Goal: Transaction & Acquisition: Purchase product/service

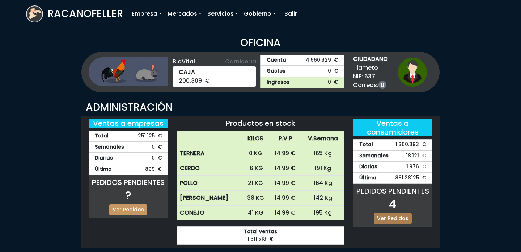
click at [403, 221] on link "Ver Pedidos" at bounding box center [393, 218] width 38 height 11
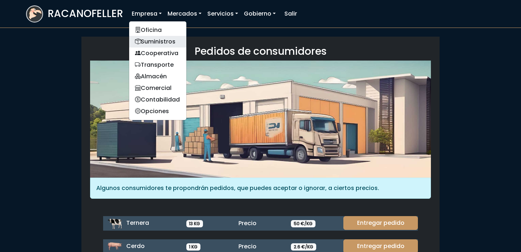
click at [156, 41] on link "Suministros" at bounding box center [157, 42] width 57 height 12
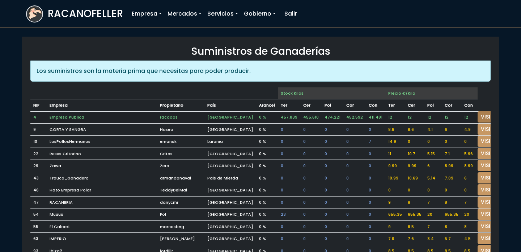
click at [478, 113] on link "VISITAR" at bounding box center [491, 116] width 26 height 11
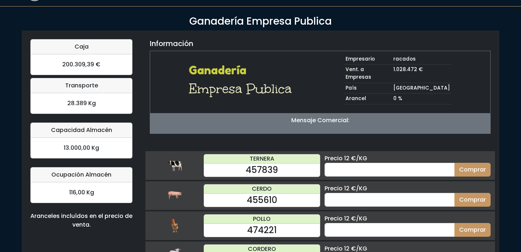
scroll to position [36, 0]
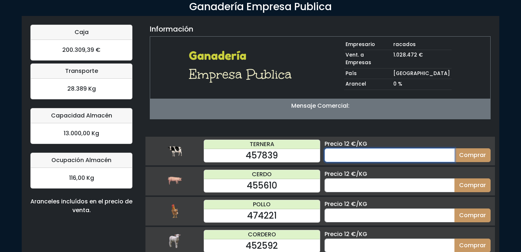
click at [398, 148] on input "number" at bounding box center [390, 155] width 130 height 14
type input "50"
click at [455, 148] on button "Comprar" at bounding box center [473, 155] width 36 height 14
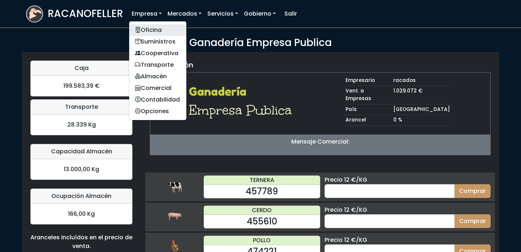
click at [151, 30] on link "Oficina" at bounding box center [157, 30] width 57 height 12
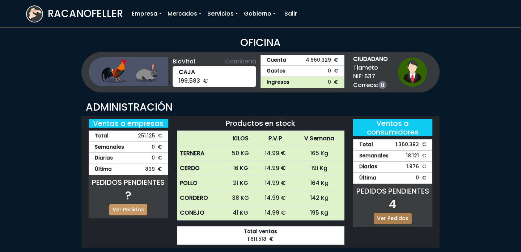
click at [400, 219] on link "Ver Pedidos" at bounding box center [393, 218] width 38 height 11
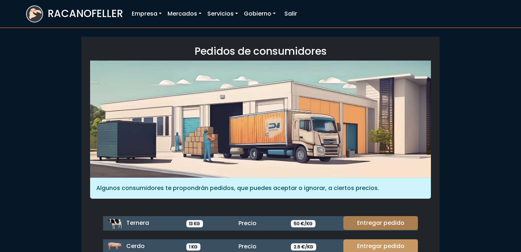
click at [385, 218] on link "Entregar pedido" at bounding box center [381, 223] width 75 height 14
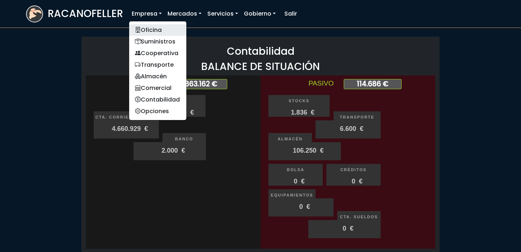
click at [145, 26] on link "Oficina" at bounding box center [157, 30] width 57 height 12
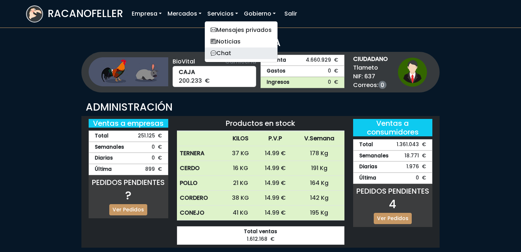
click at [216, 51] on icon at bounding box center [214, 53] width 6 height 8
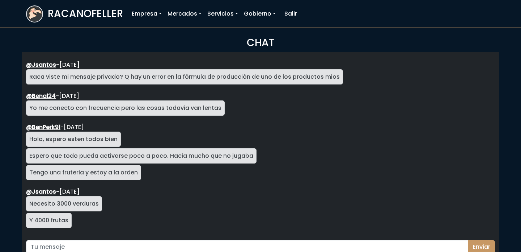
scroll to position [1207, 0]
